Goal: Navigation & Orientation: Go to known website

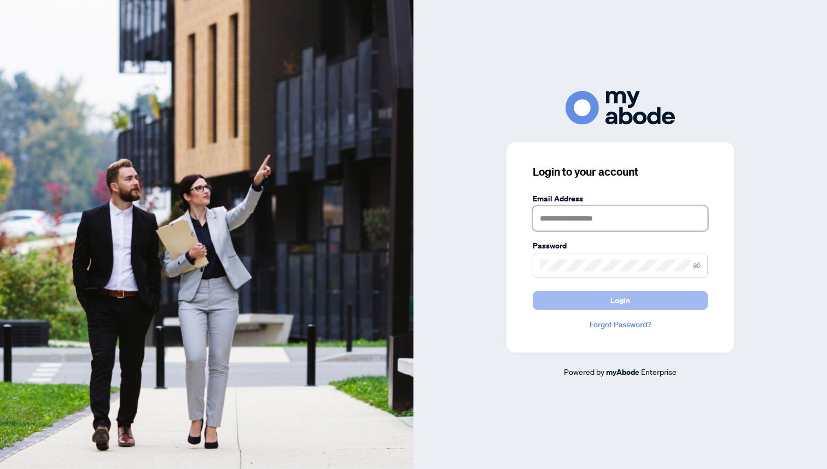
type input "**********"
click at [557, 305] on button "Login" at bounding box center [620, 300] width 175 height 19
